Goal: Complete application form

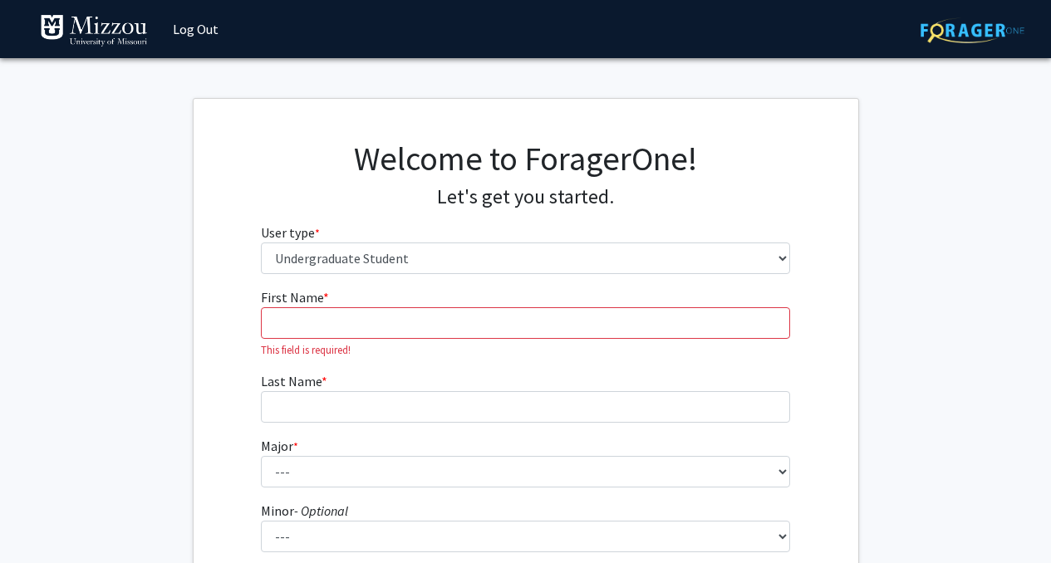
select select "1: undergrad"
click at [342, 327] on input "First Name * required" at bounding box center [525, 323] width 529 height 32
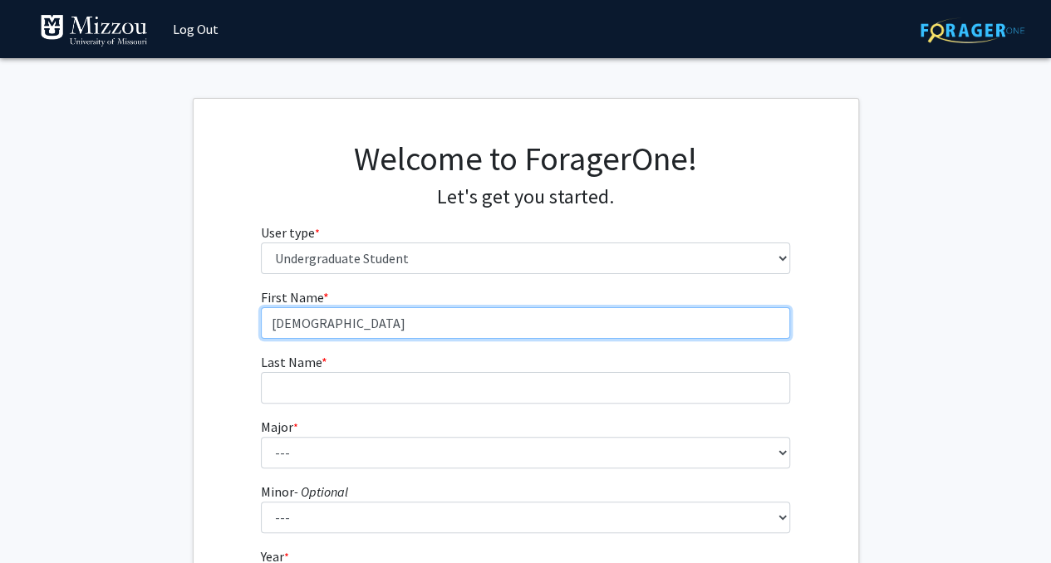
type input "[DEMOGRAPHIC_DATA]"
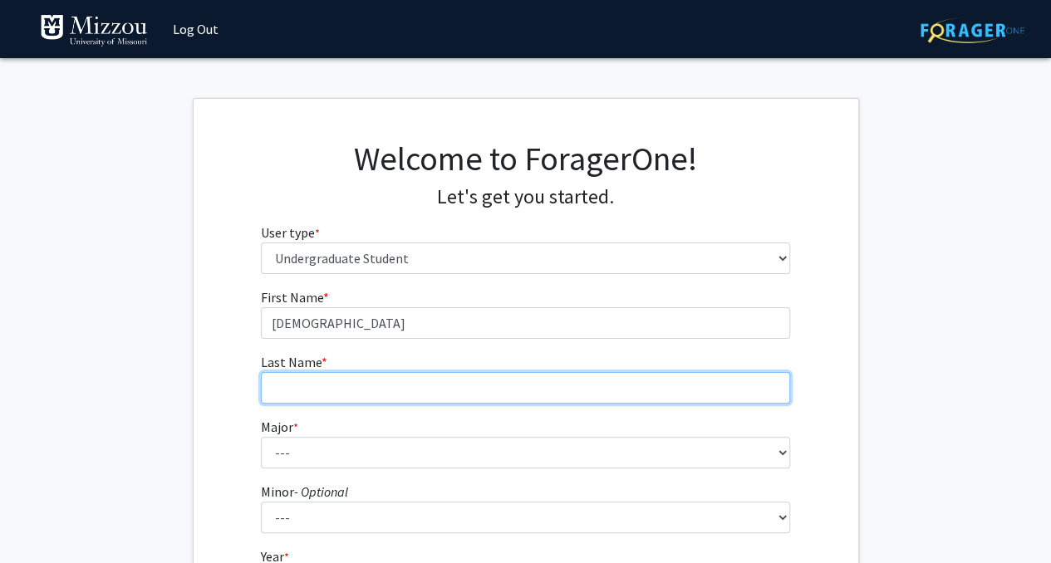
click at [363, 398] on input "Last Name * required" at bounding box center [525, 388] width 529 height 32
type input "[PERSON_NAME]"
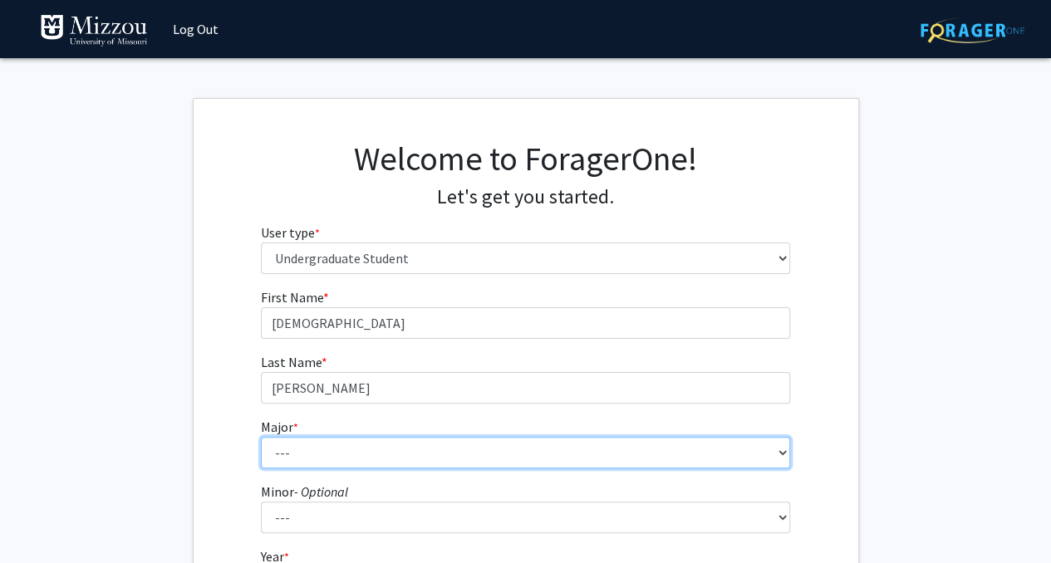
click at [350, 451] on select "--- Agribusiness Management Agricultural Education Agricultural Education: Comm…" at bounding box center [525, 453] width 529 height 32
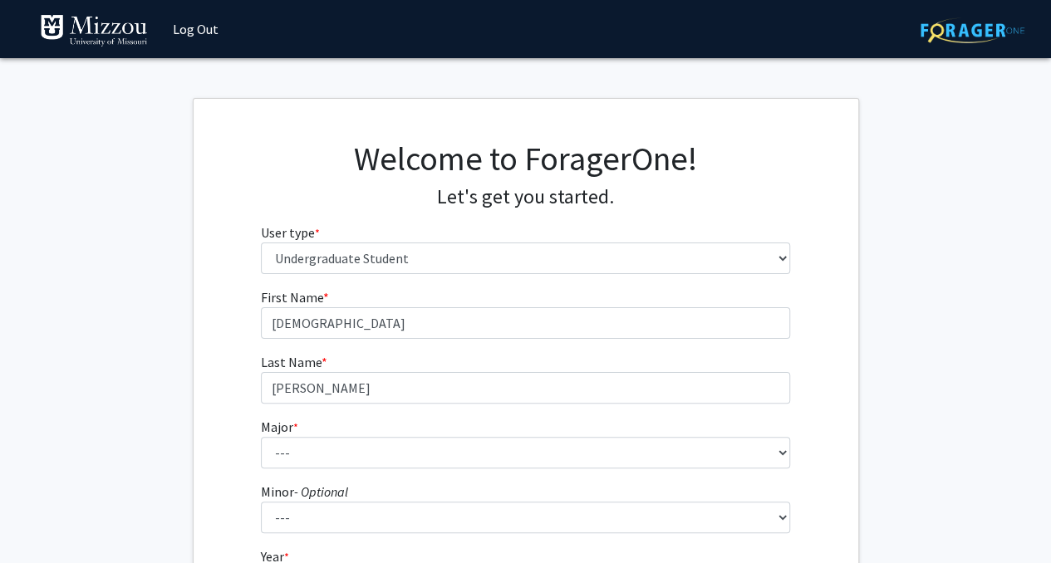
click at [199, 385] on div "First Name * required [PERSON_NAME] Last Name * required [PERSON_NAME] * requir…" at bounding box center [526, 498] width 665 height 422
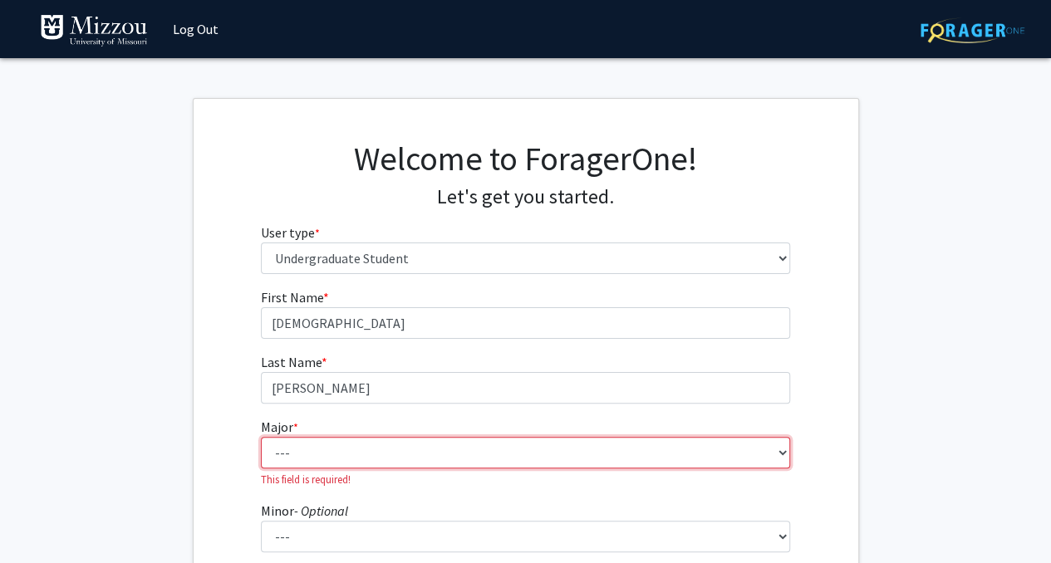
click at [332, 462] on select "--- Agribusiness Management Agricultural Education Agricultural Education: Comm…" at bounding box center [525, 453] width 529 height 32
select select "25: 2520"
click at [261, 437] on select "--- Agribusiness Management Agricultural Education Agricultural Education: Comm…" at bounding box center [525, 453] width 529 height 32
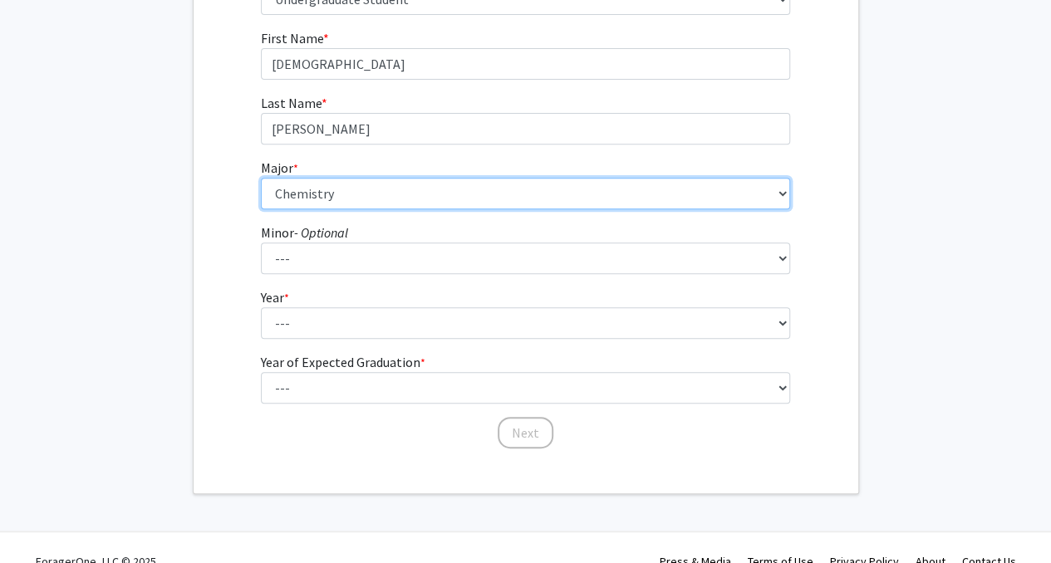
scroll to position [244, 0]
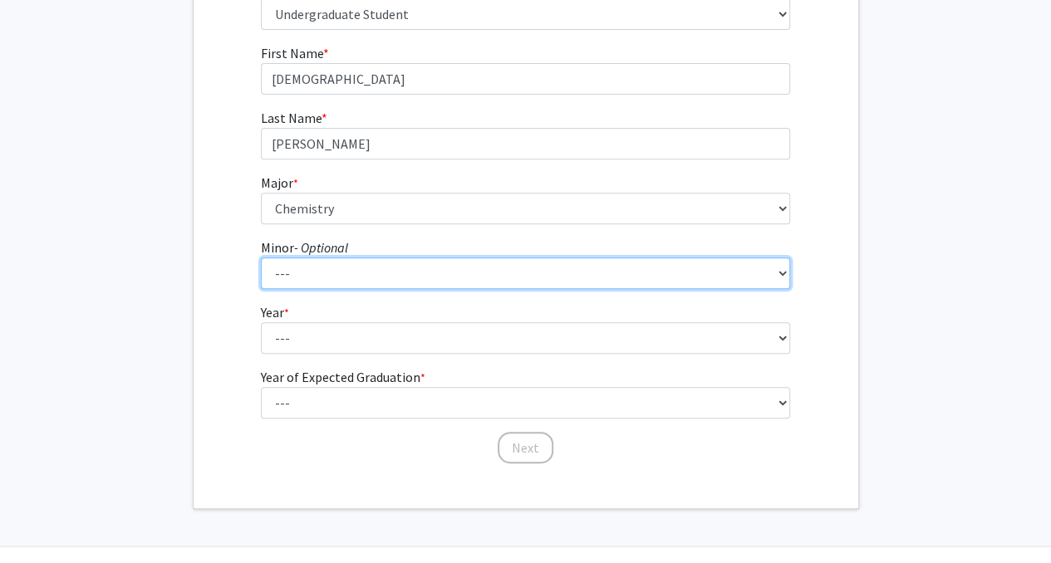
click at [356, 277] on select "--- Accountancy Aerospace Engineering Aerospace Studies Agribusiness Management…" at bounding box center [525, 274] width 529 height 32
click at [366, 280] on select "--- Accountancy Aerospace Engineering Aerospace Studies Agribusiness Management…" at bounding box center [525, 274] width 529 height 32
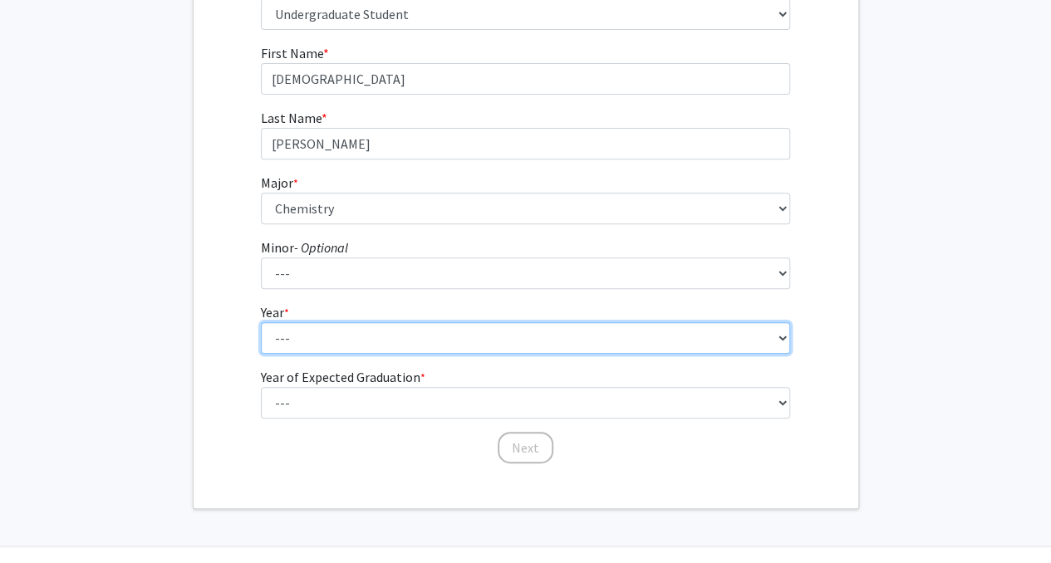
click at [367, 328] on select "--- First-year Sophomore Junior Senior Postbaccalaureate Certificate" at bounding box center [525, 338] width 529 height 32
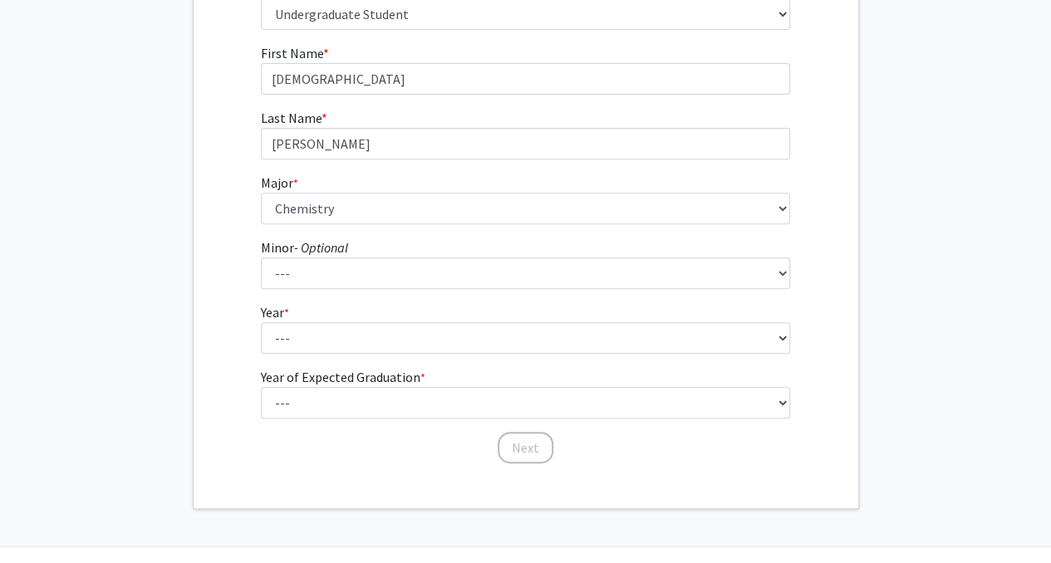
click at [374, 304] on fg-select "Year * required --- First-year Sophomore Junior Senior Postbaccalaureate Certif…" at bounding box center [525, 328] width 529 height 52
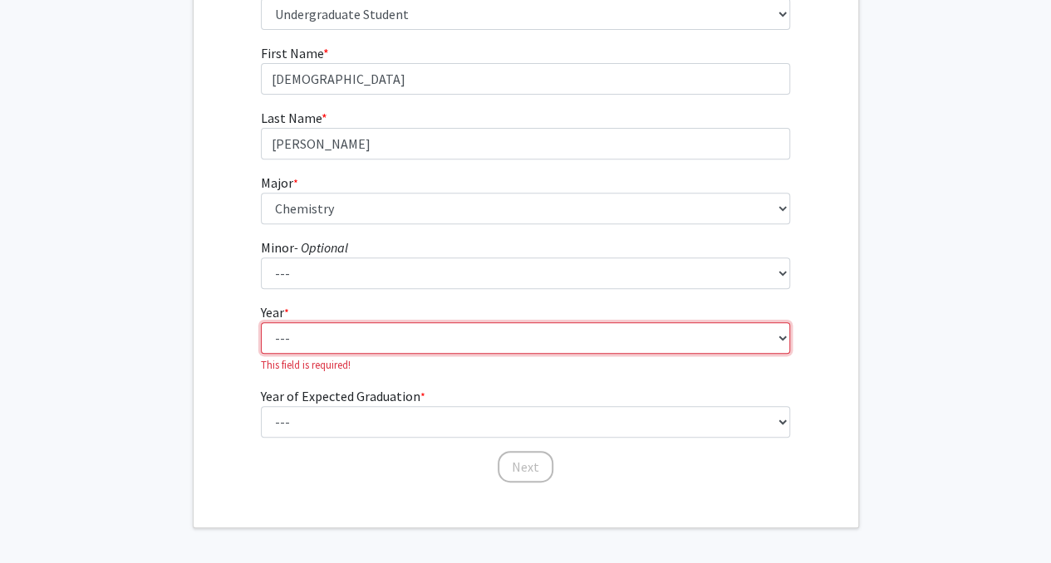
click at [322, 339] on select "--- First-year Sophomore Junior Senior Postbaccalaureate Certificate" at bounding box center [525, 338] width 529 height 32
select select "2: sophomore"
click at [261, 322] on select "--- First-year Sophomore Junior Senior Postbaccalaureate Certificate" at bounding box center [525, 338] width 529 height 32
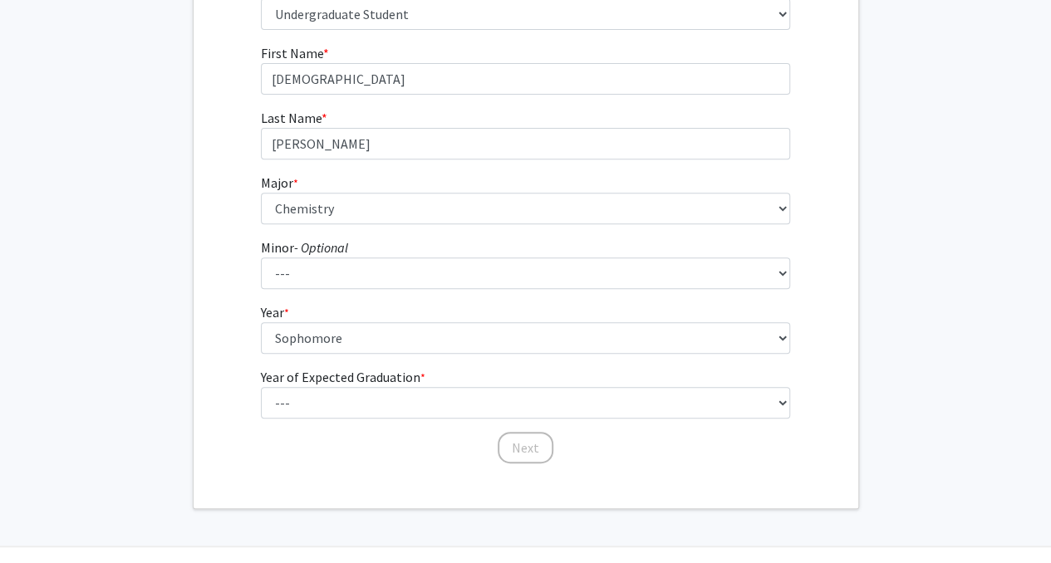
click at [346, 298] on form "First Name * required [PERSON_NAME] Last Name * required [PERSON_NAME] * requir…" at bounding box center [525, 245] width 529 height 405
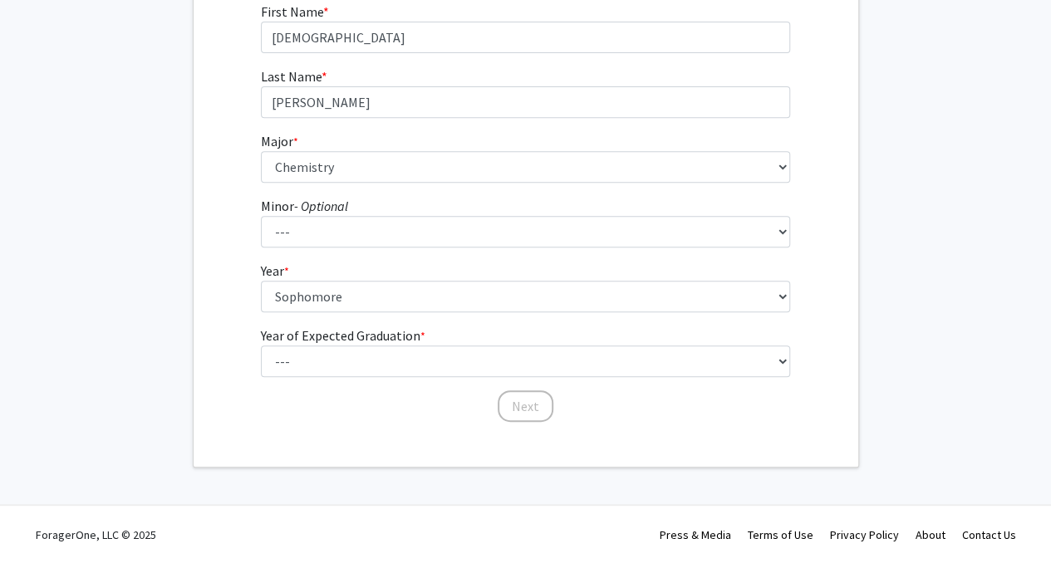
scroll to position [0, 0]
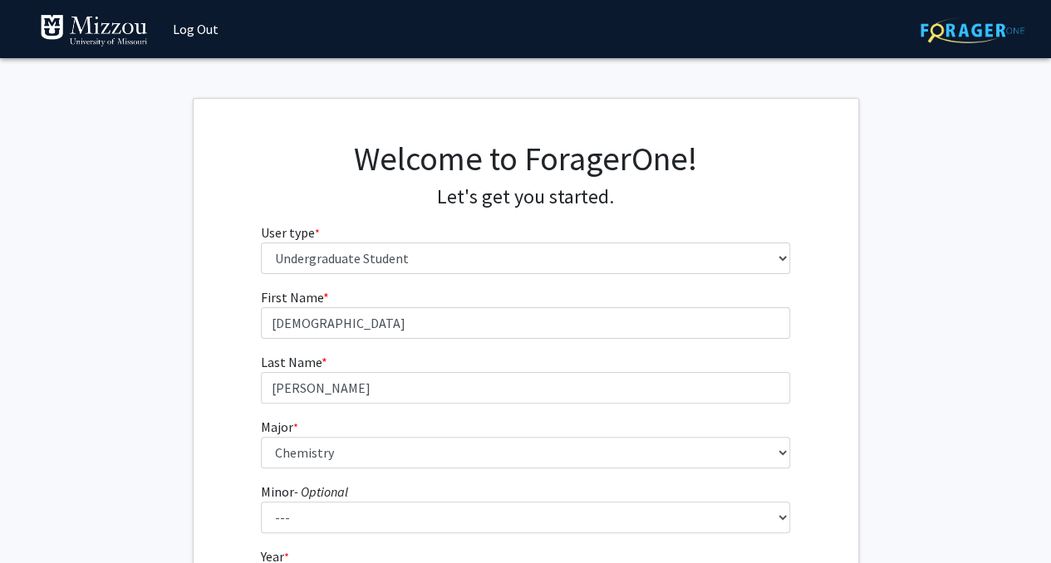
click at [523, 286] on div "Welcome to ForagerOne! Let's get you started. User type * required Please tell …" at bounding box center [525, 213] width 554 height 149
click at [475, 282] on div "Welcome to ForagerOne! Let's get you started. User type * required Please tell …" at bounding box center [525, 213] width 554 height 149
click at [489, 287] on fg-input "First Name * required [PERSON_NAME]" at bounding box center [525, 313] width 529 height 52
click at [512, 286] on div "Welcome to ForagerOne! Let's get you started. User type * required Please tell …" at bounding box center [525, 213] width 554 height 149
click at [519, 104] on div "Welcome to ForagerOne! Let's get you started. User type * required Please tell …" at bounding box center [526, 426] width 665 height 654
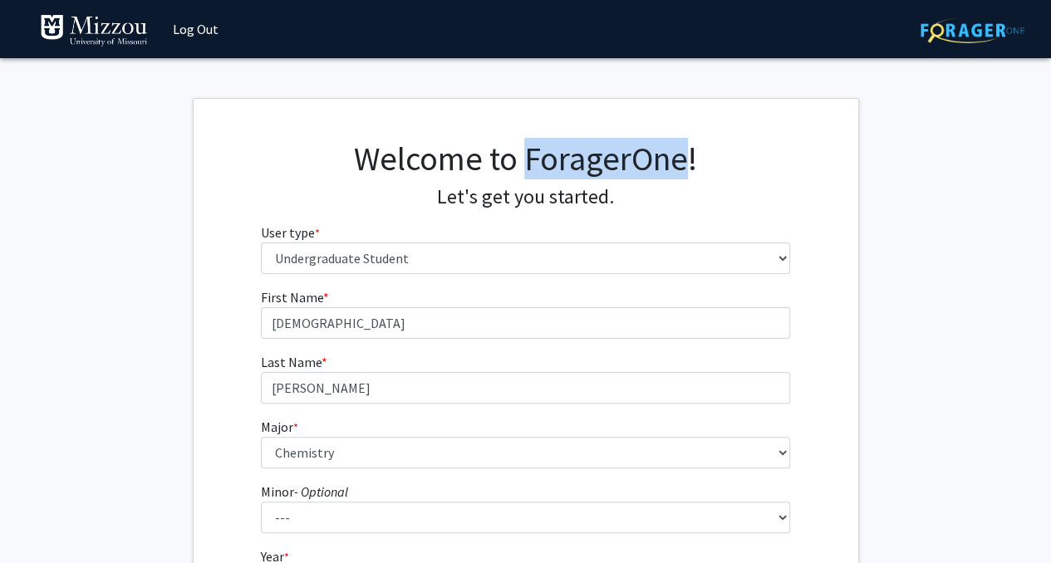
drag, startPoint x: 525, startPoint y: 155, endPoint x: 690, endPoint y: 165, distance: 164.8
click at [690, 165] on h1 "Welcome to ForagerOne!" at bounding box center [525, 159] width 529 height 40
drag, startPoint x: 683, startPoint y: 167, endPoint x: 520, endPoint y: 157, distance: 163.1
click at [520, 157] on h1 "Welcome to ForagerOne!" at bounding box center [525, 159] width 529 height 40
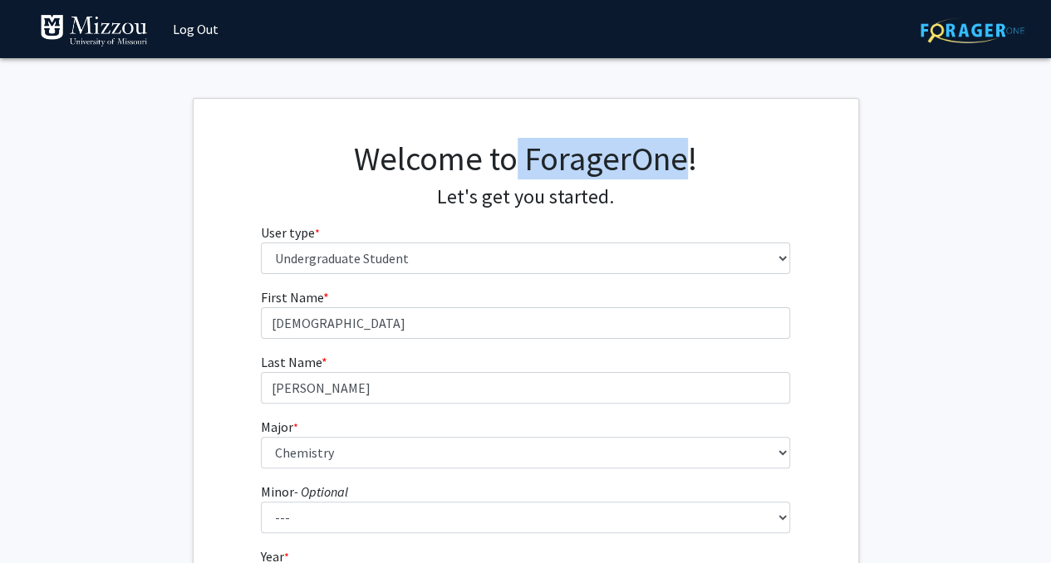
click at [528, 165] on h1 "Welcome to ForagerOne!" at bounding box center [525, 159] width 529 height 40
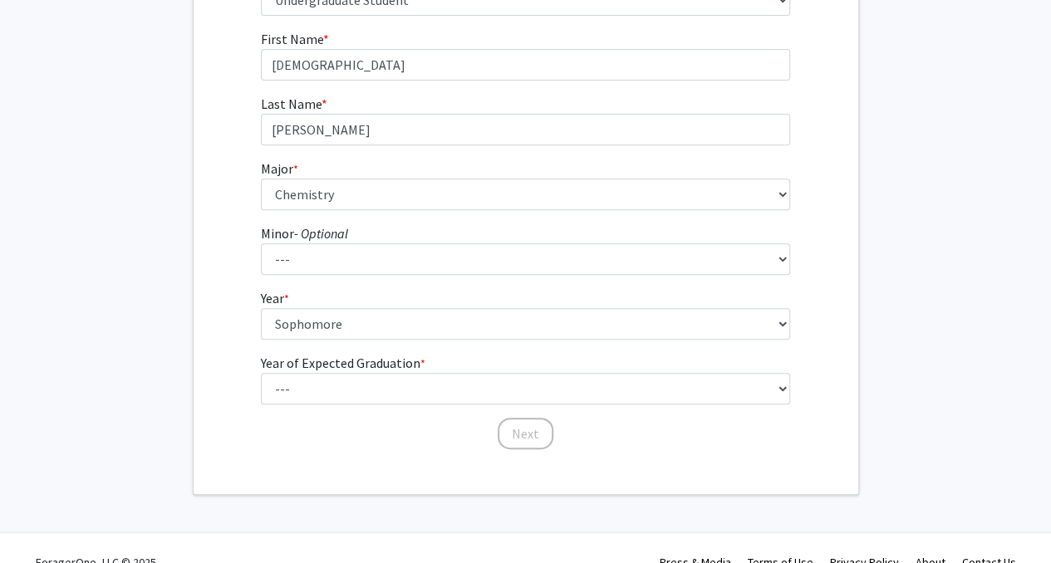
scroll to position [286, 0]
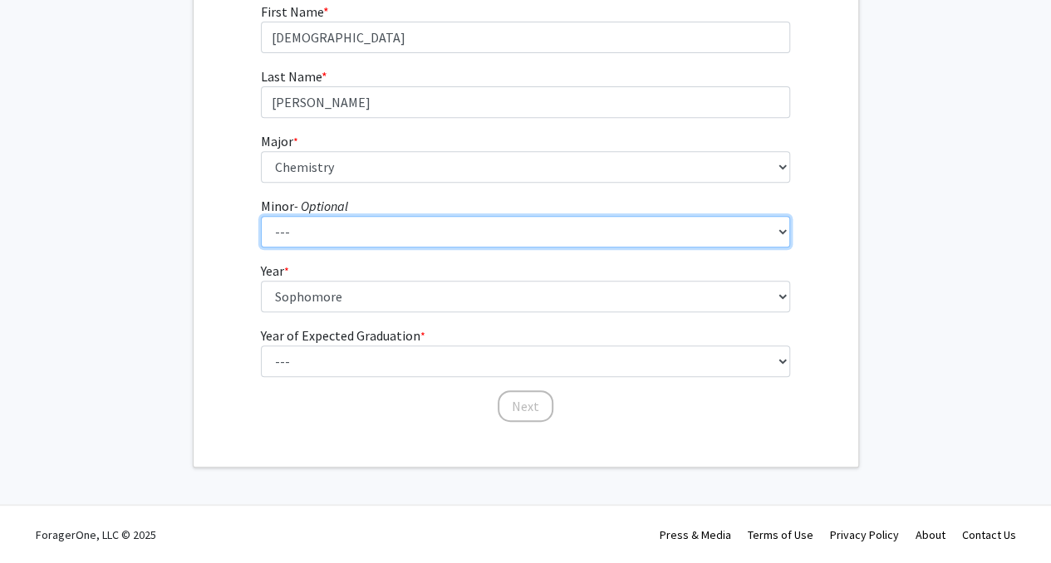
click at [312, 234] on select "--- Accountancy Aerospace Engineering Aerospace Studies Agribusiness Management…" at bounding box center [525, 232] width 529 height 32
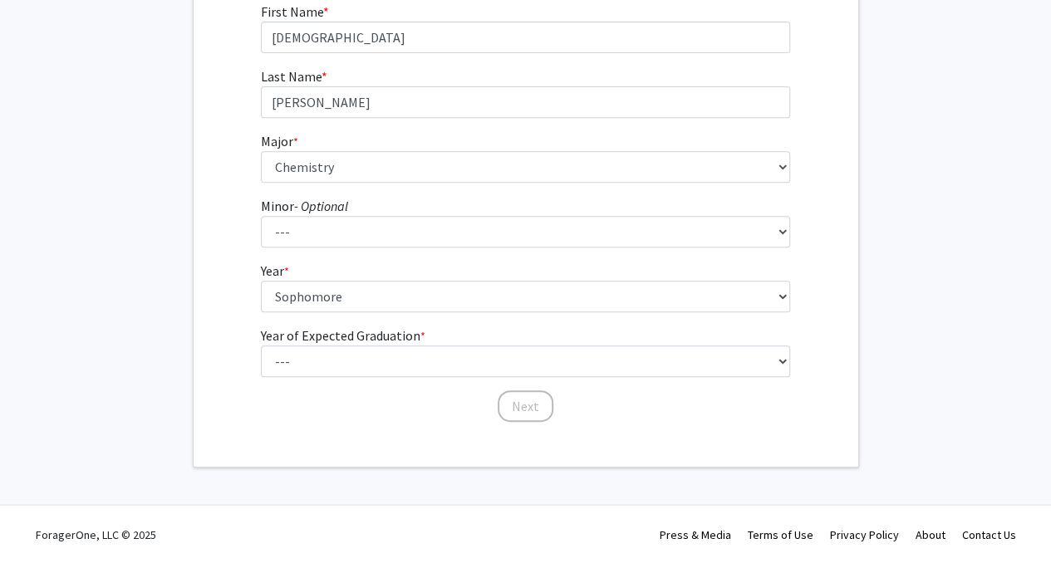
click at [856, 219] on div "First Name * required [PERSON_NAME] Last Name * required [PERSON_NAME] * requir…" at bounding box center [526, 213] width 665 height 422
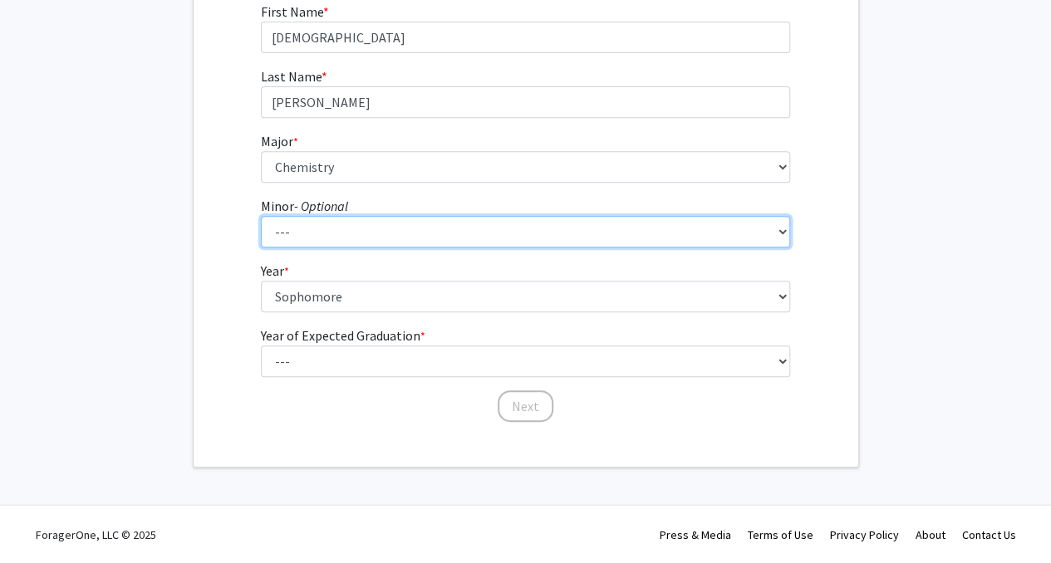
click at [438, 225] on select "--- Accountancy Aerospace Engineering Aerospace Studies Agribusiness Management…" at bounding box center [525, 232] width 529 height 32
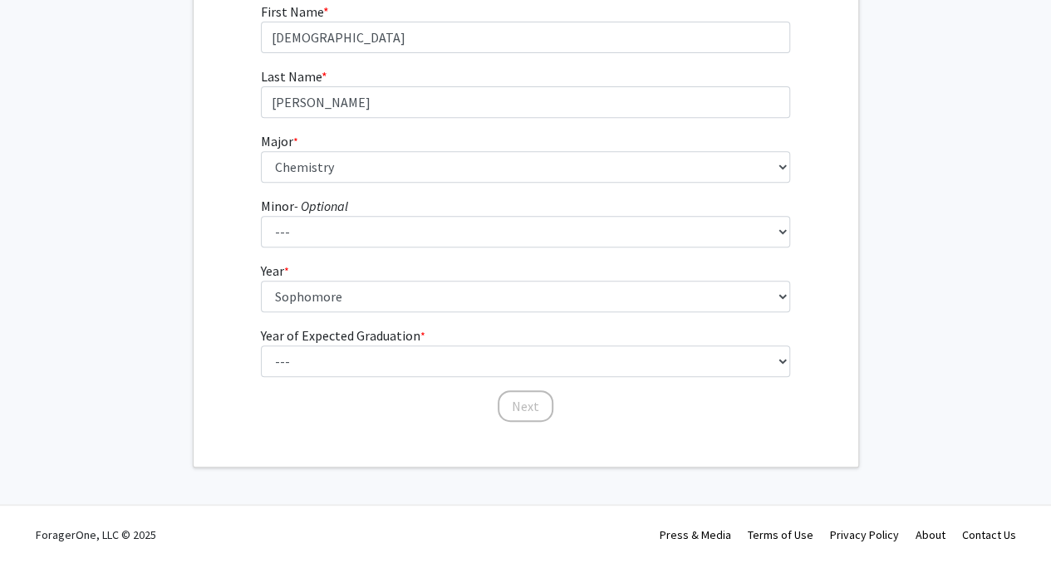
click at [405, 194] on form "First Name * required [PERSON_NAME] Last Name * required [PERSON_NAME] * requir…" at bounding box center [525, 204] width 529 height 405
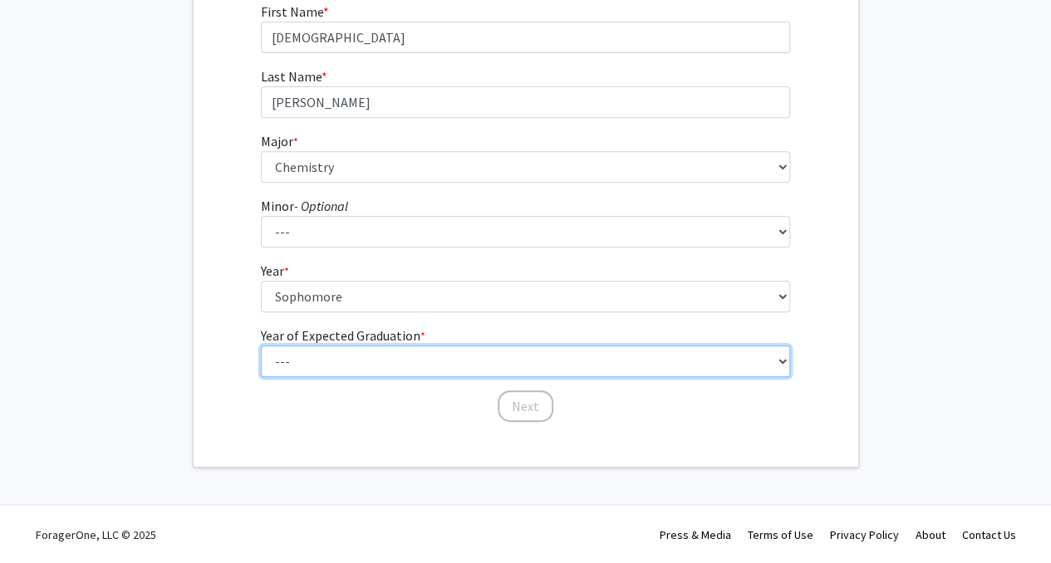
click at [394, 361] on select "--- 2025 2026 2027 2028 2029 2030 2031 2032 2033 2034" at bounding box center [525, 362] width 529 height 32
select select "4: 2028"
click at [261, 346] on select "--- 2025 2026 2027 2028 2029 2030 2031 2032 2033 2034" at bounding box center [525, 362] width 529 height 32
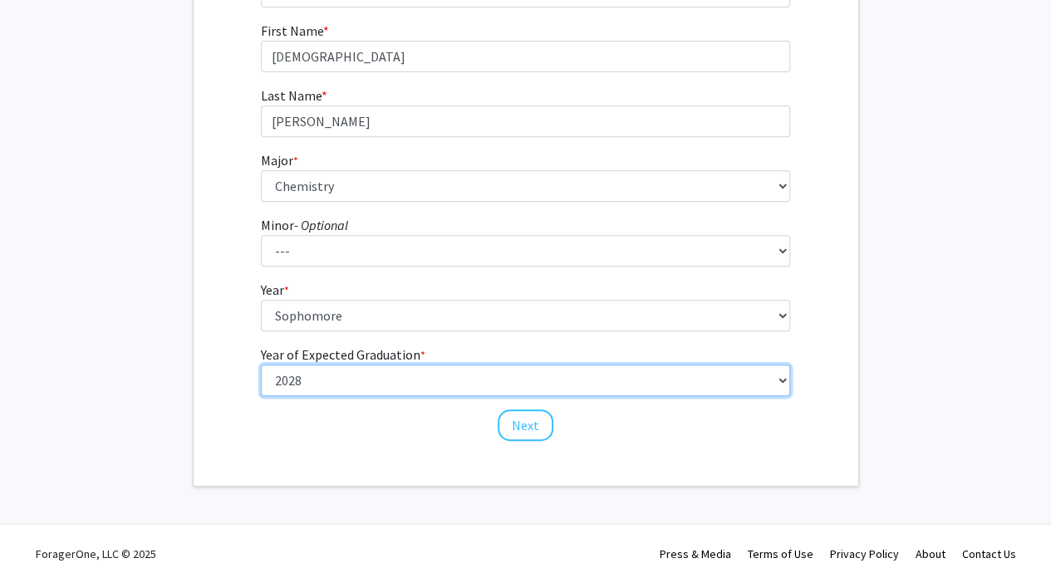
scroll to position [285, 0]
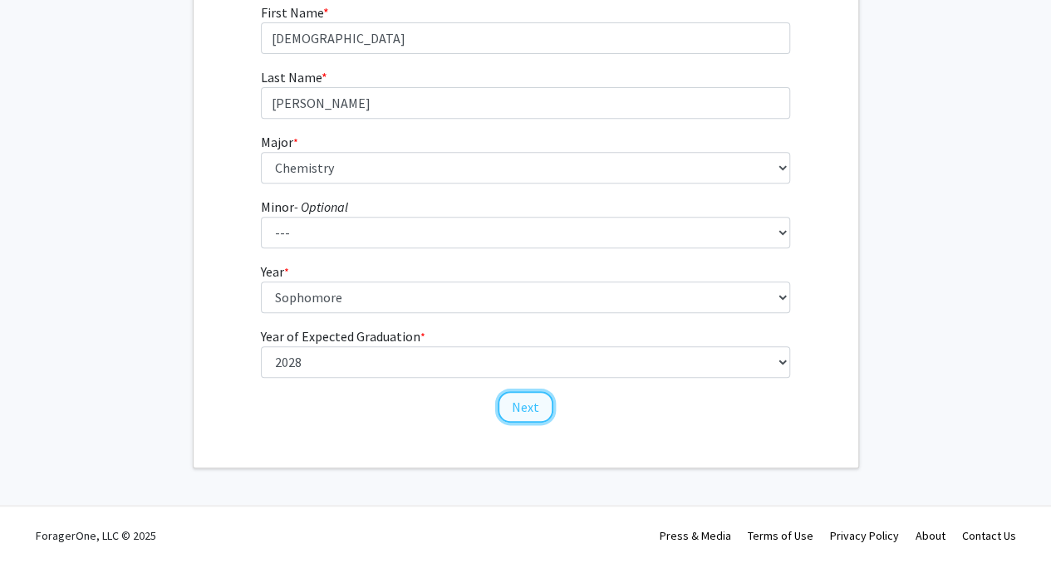
click at [537, 410] on button "Next" at bounding box center [526, 407] width 56 height 32
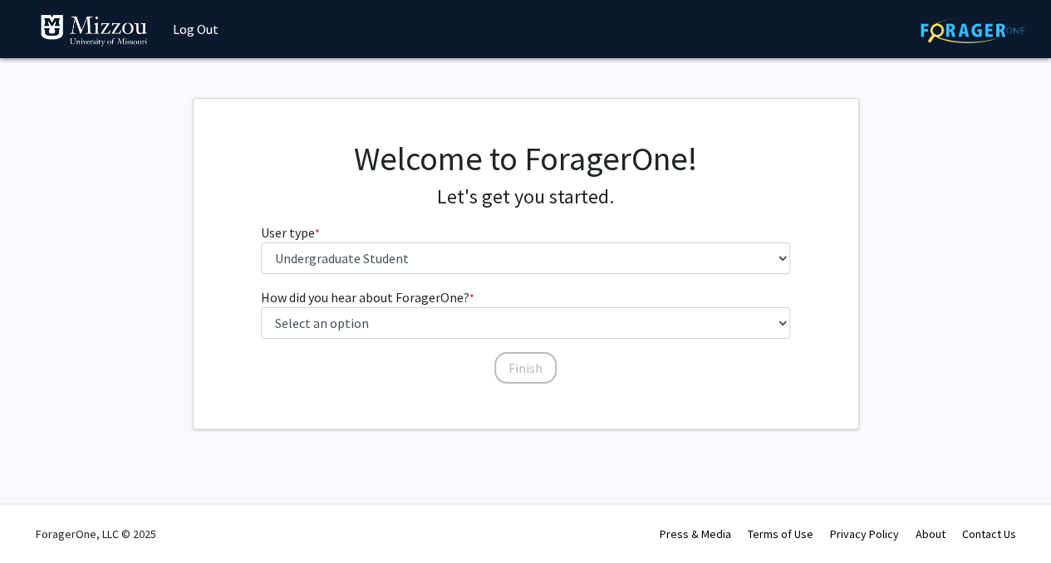
scroll to position [0, 0]
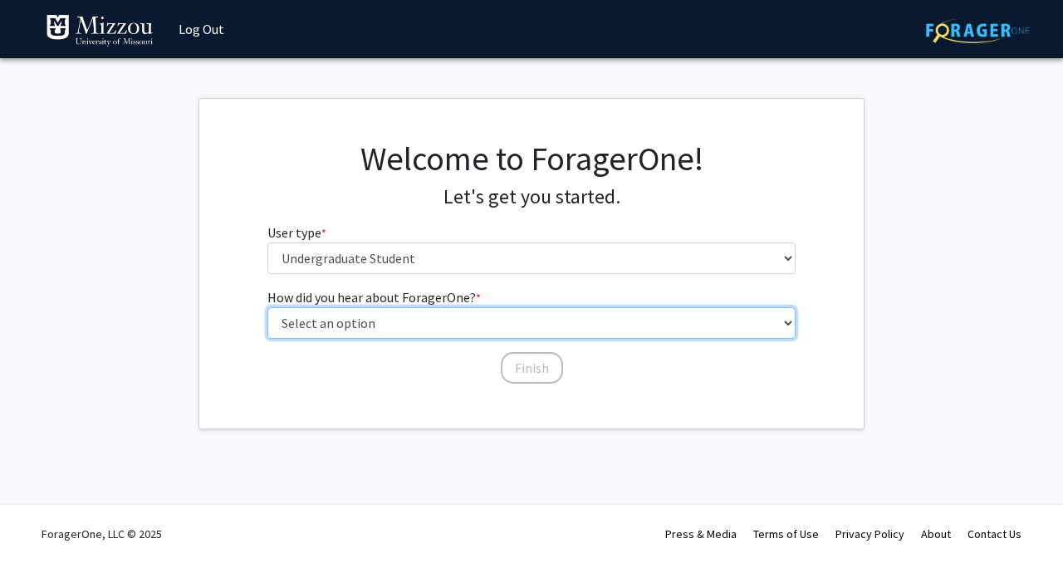
click at [412, 319] on select "Select an option Peer/student recommendation Faculty/staff recommendation Unive…" at bounding box center [532, 323] width 529 height 32
select select "2: faculty_recommendation"
click at [268, 307] on select "Select an option Peer/student recommendation Faculty/staff recommendation Unive…" at bounding box center [532, 323] width 529 height 32
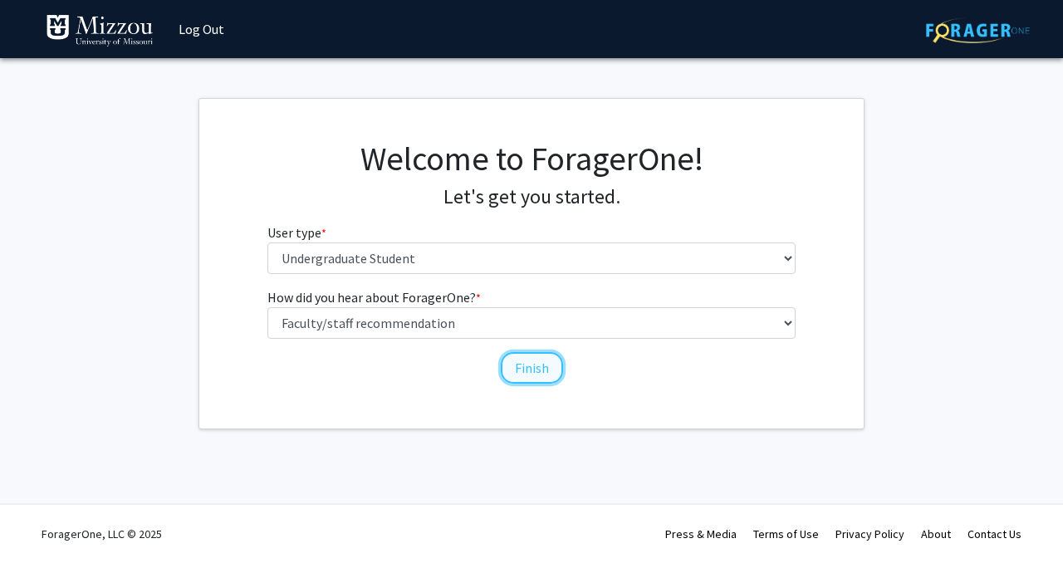
click at [543, 373] on button "Finish" at bounding box center [532, 368] width 62 height 32
